Goal: Information Seeking & Learning: Learn about a topic

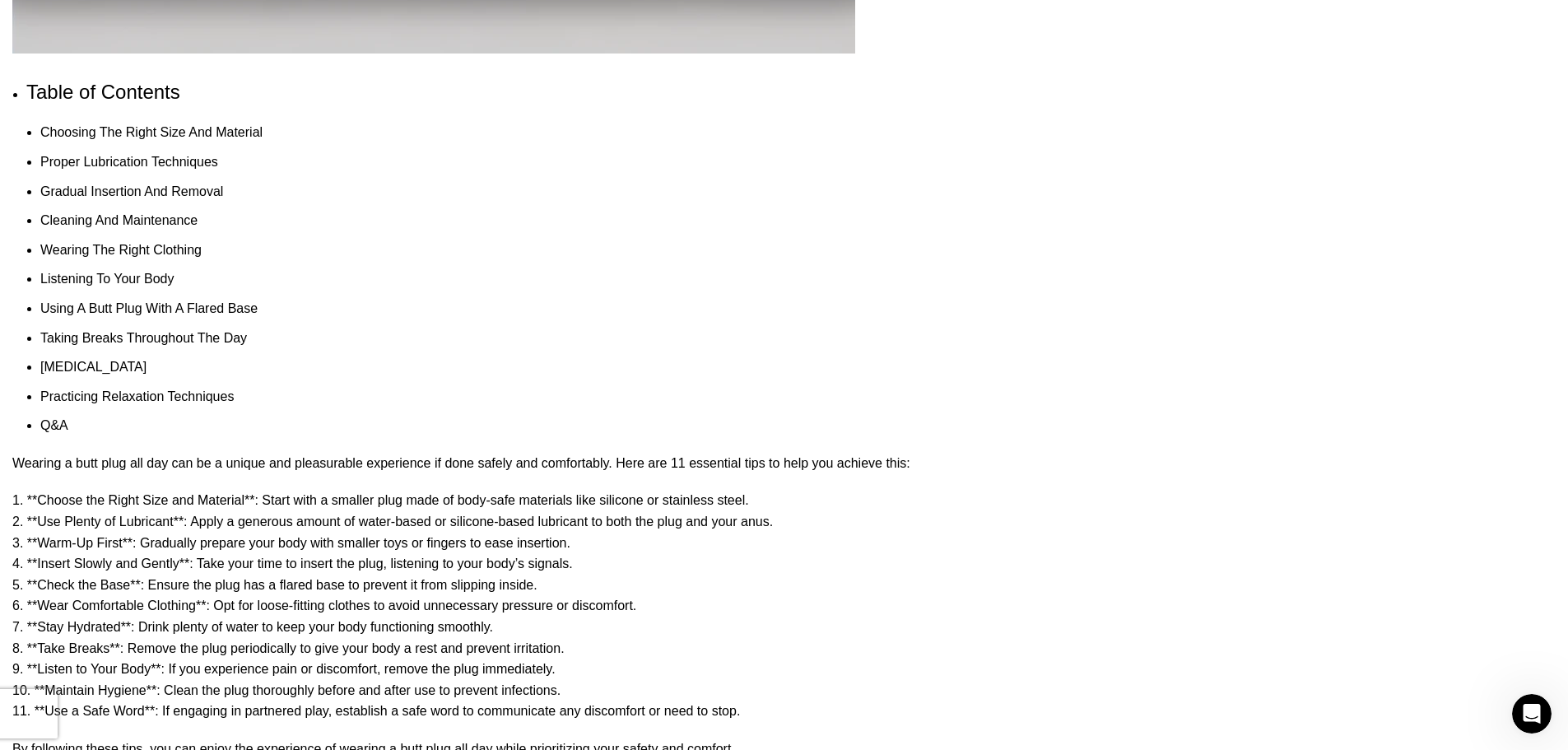
scroll to position [1153, 0]
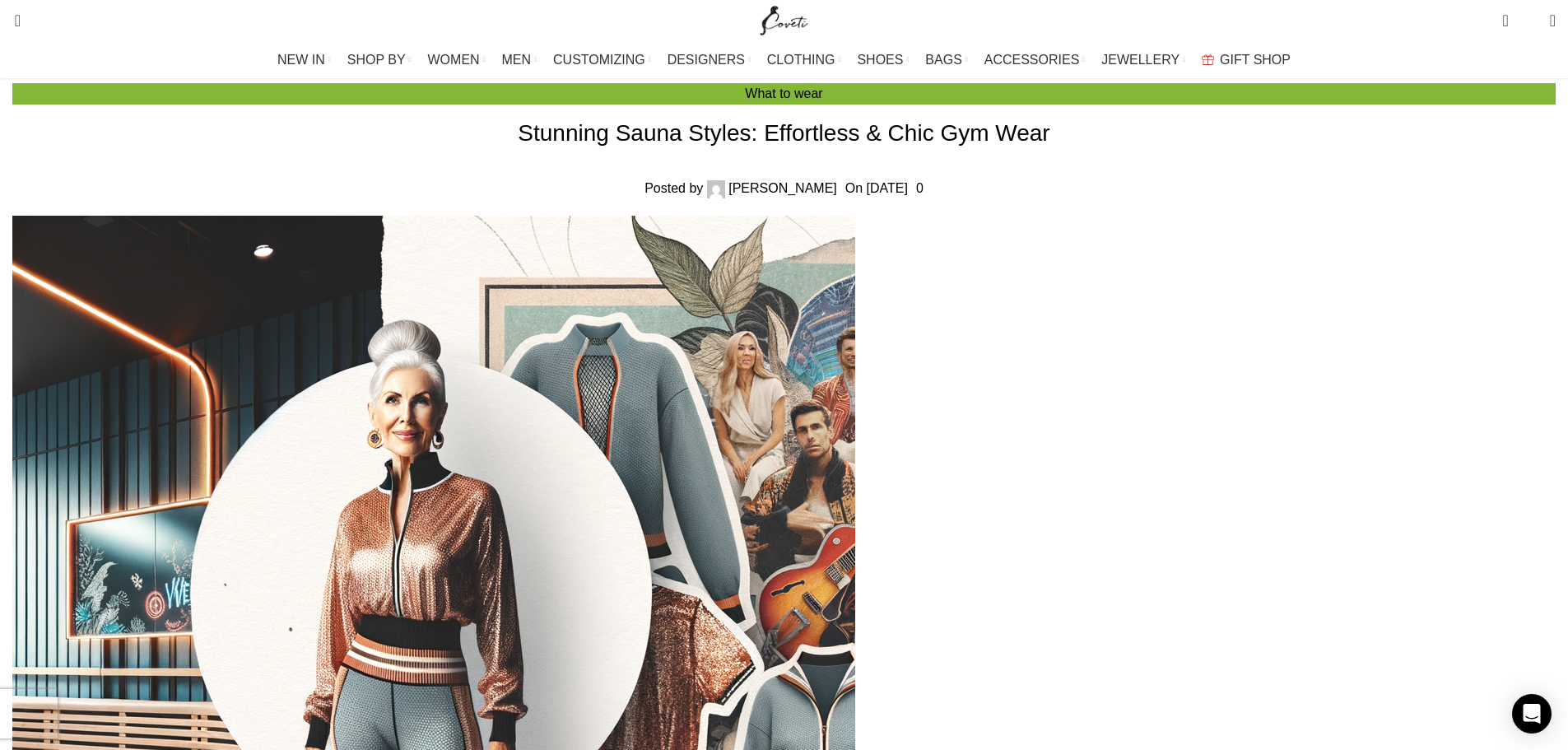
scroll to position [82, 0]
